Goal: Book appointment/travel/reservation

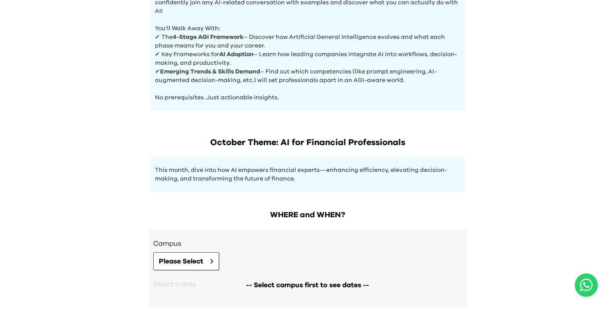
scroll to position [404, 0]
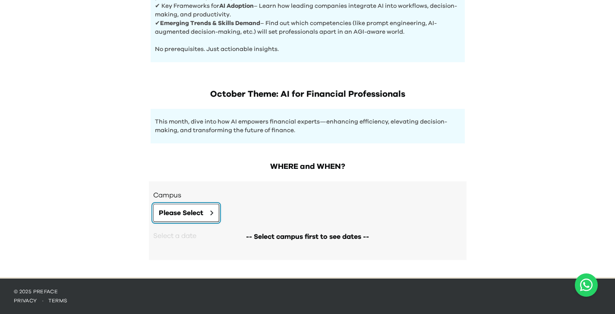
click at [195, 218] on span "Please Select" at bounding box center [181, 213] width 44 height 10
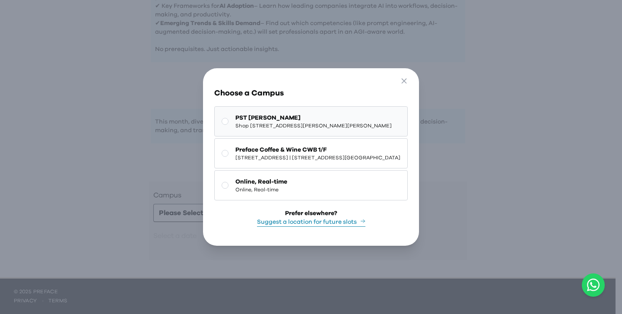
click at [256, 131] on button "PST [PERSON_NAME] Shop [STREET_ADDRESS][PERSON_NAME][PERSON_NAME]" at bounding box center [310, 121] width 193 height 30
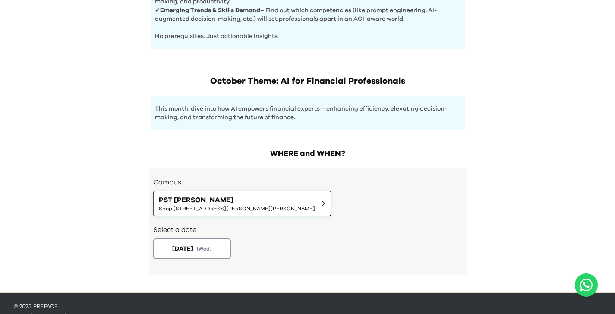
scroll to position [432, 0]
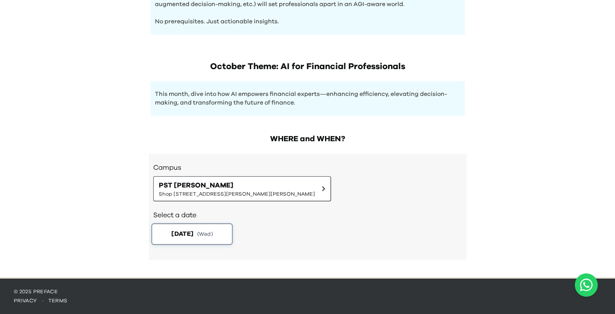
click at [224, 231] on button "[DATE] ( Wed )" at bounding box center [192, 234] width 82 height 22
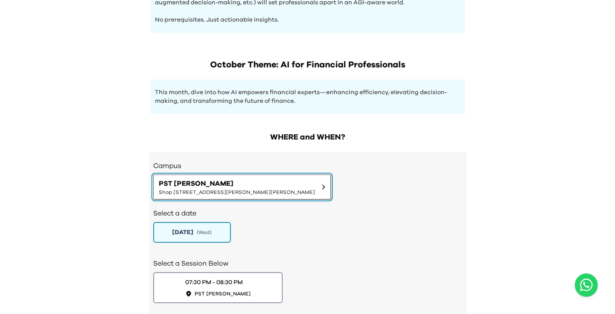
click at [279, 196] on button "PST [PERSON_NAME] Shop [STREET_ADDRESS][PERSON_NAME][PERSON_NAME]" at bounding box center [242, 186] width 178 height 25
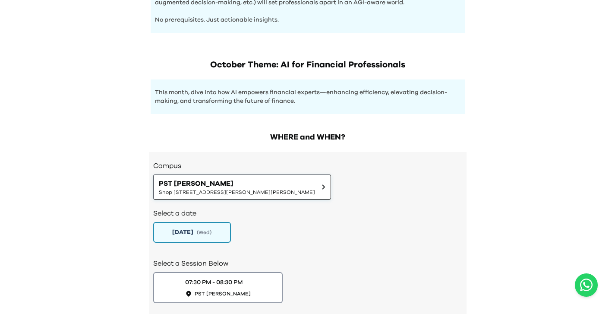
scroll to position [433, 0]
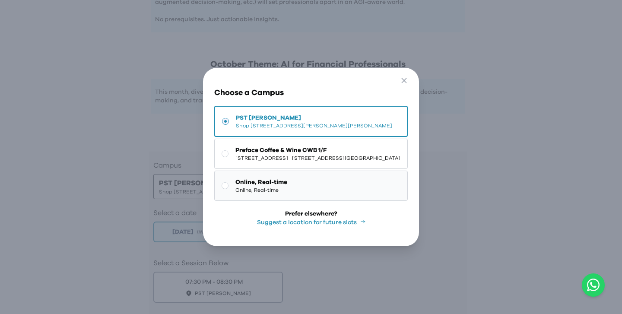
click at [274, 181] on button "Online, Real-time Online, Real-time" at bounding box center [310, 185] width 193 height 30
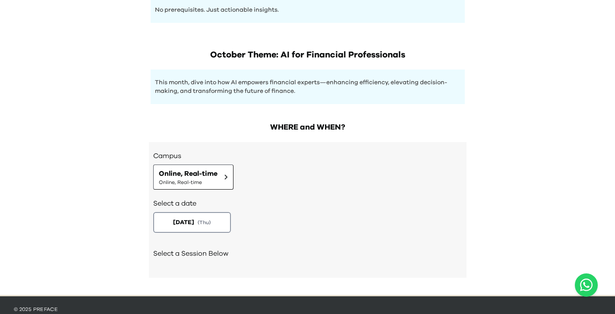
scroll to position [461, 0]
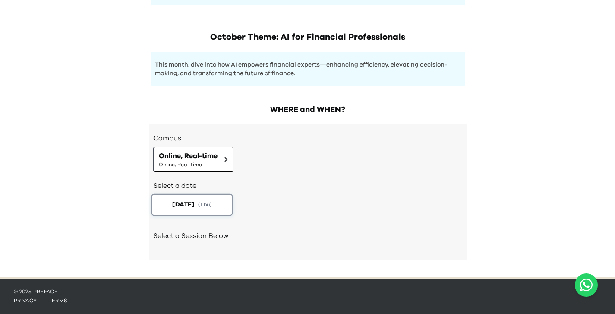
click at [172, 205] on span "[DATE]" at bounding box center [183, 204] width 22 height 9
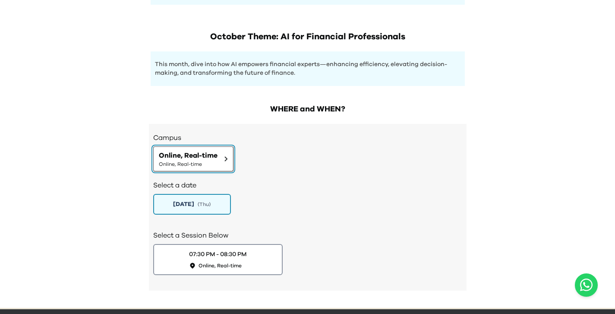
click at [227, 154] on button "Online, Real-time Online, Real-time" at bounding box center [193, 158] width 80 height 25
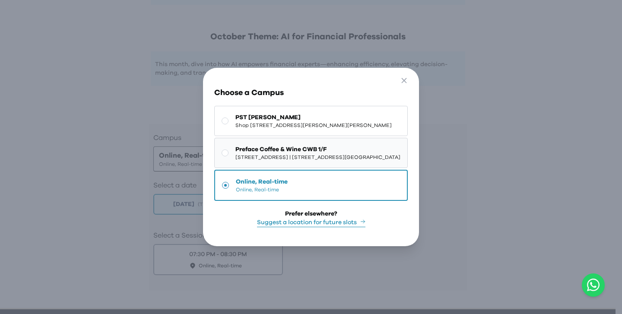
click at [242, 155] on span "[STREET_ADDRESS] | [STREET_ADDRESS][GEOGRAPHIC_DATA]" at bounding box center [317, 157] width 165 height 7
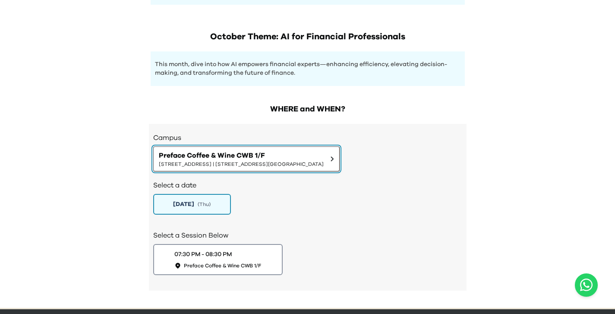
click at [243, 155] on span "Preface Coffee & Wine CWB 1/F" at bounding box center [241, 155] width 165 height 10
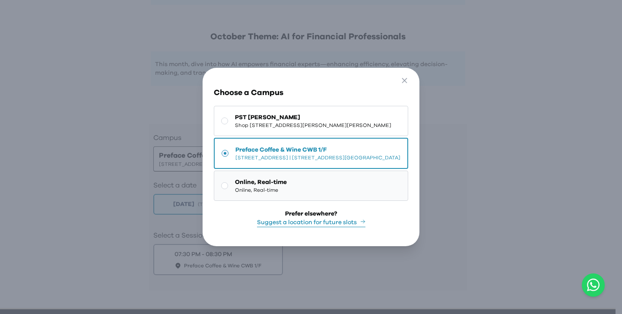
click at [235, 179] on span "Online, Real-time" at bounding box center [261, 182] width 52 height 9
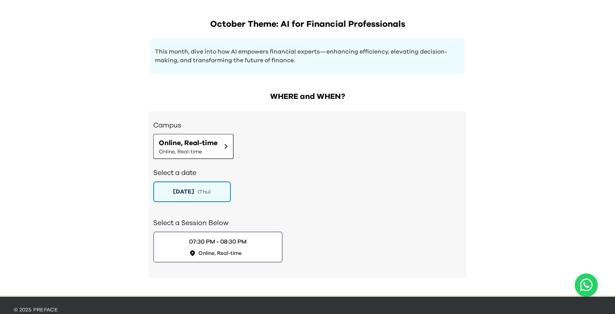
scroll to position [492, 0]
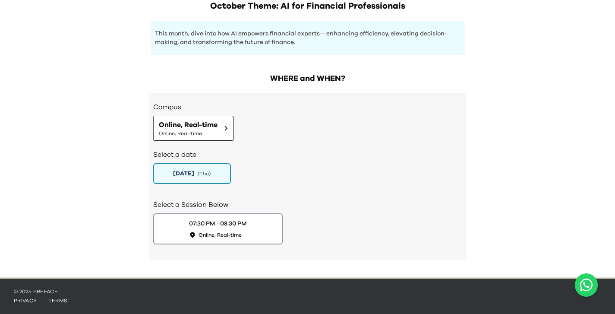
click at [247, 250] on div "Select a Session Below 07:30 PM - 08:30 PM Online, Real-time" at bounding box center [307, 221] width 309 height 60
click at [250, 233] on button "07:30 PM - 08:30 PM Online, Real-time" at bounding box center [218, 228] width 136 height 33
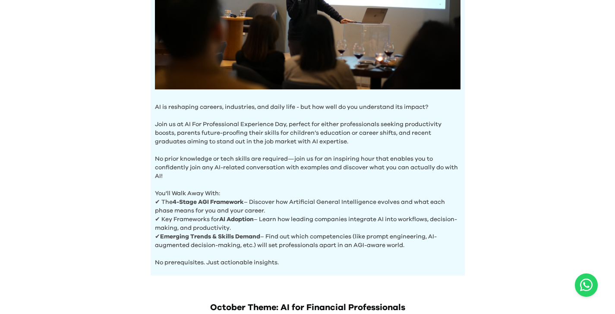
scroll to position [209, 0]
